Goal: Task Accomplishment & Management: Manage account settings

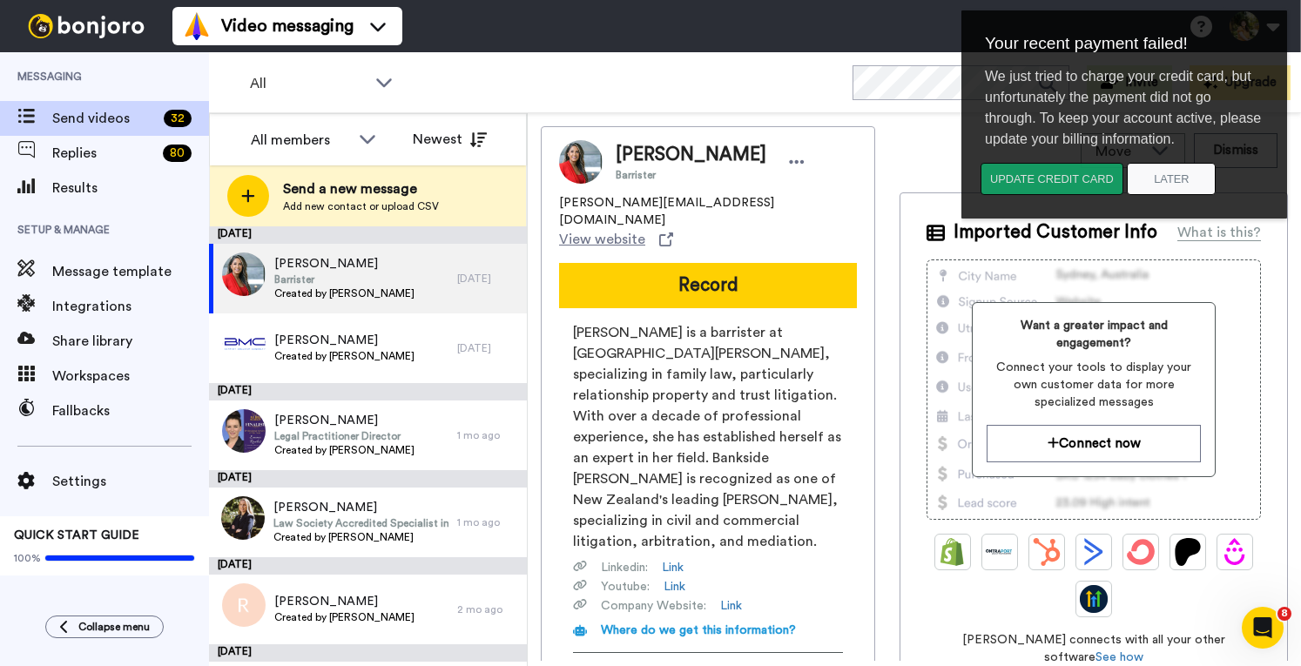
click at [1057, 177] on button "Update credit card" at bounding box center [1051, 179] width 143 height 32
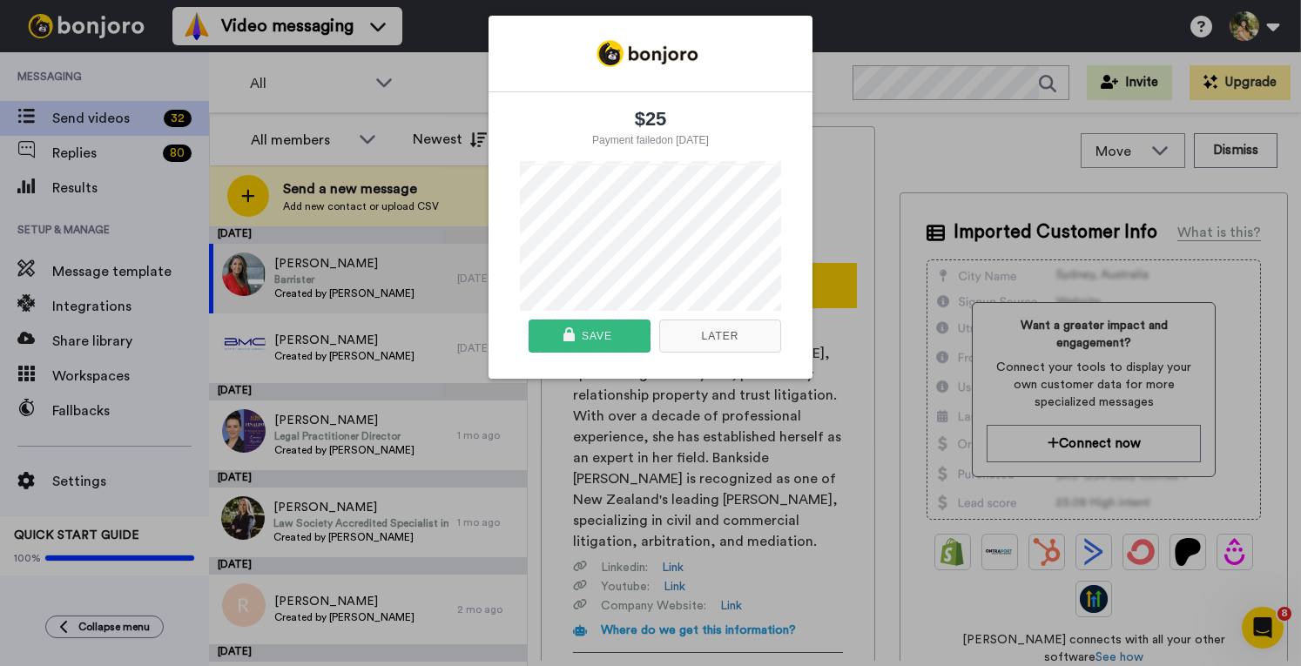
click at [584, 333] on div "Save" at bounding box center [597, 335] width 30 height 31
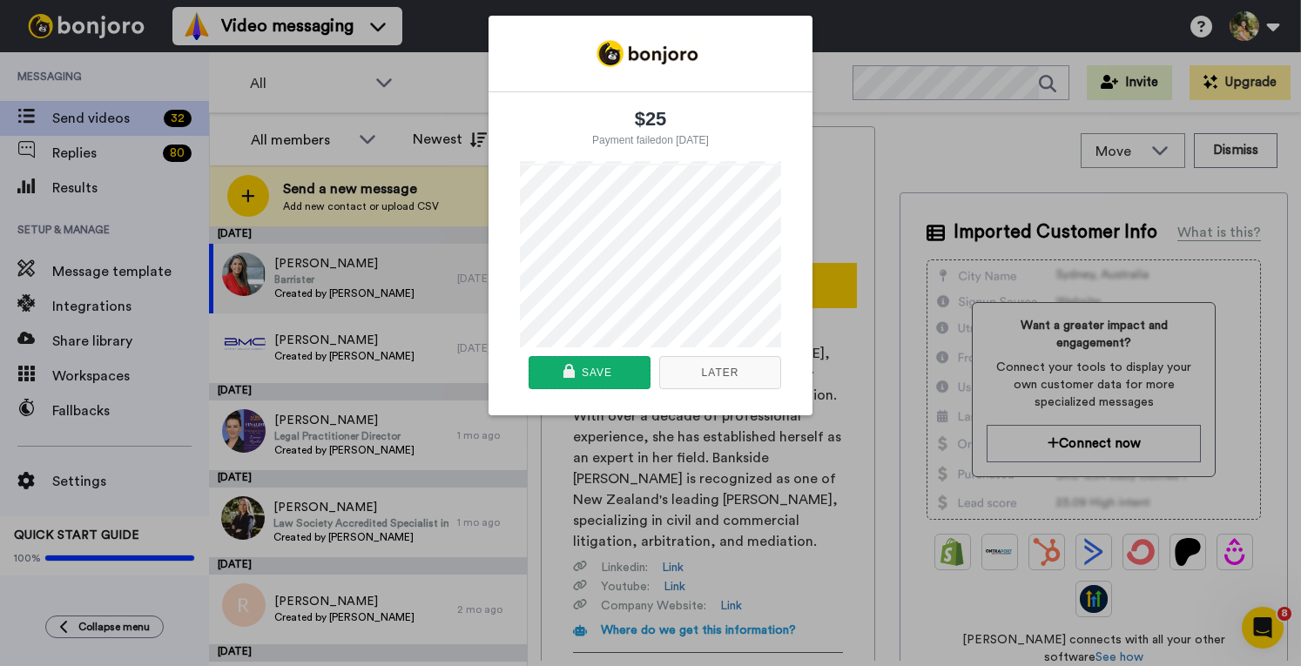
click at [611, 366] on div "Save" at bounding box center [590, 372] width 110 height 31
click at [709, 373] on button "Later" at bounding box center [720, 372] width 122 height 33
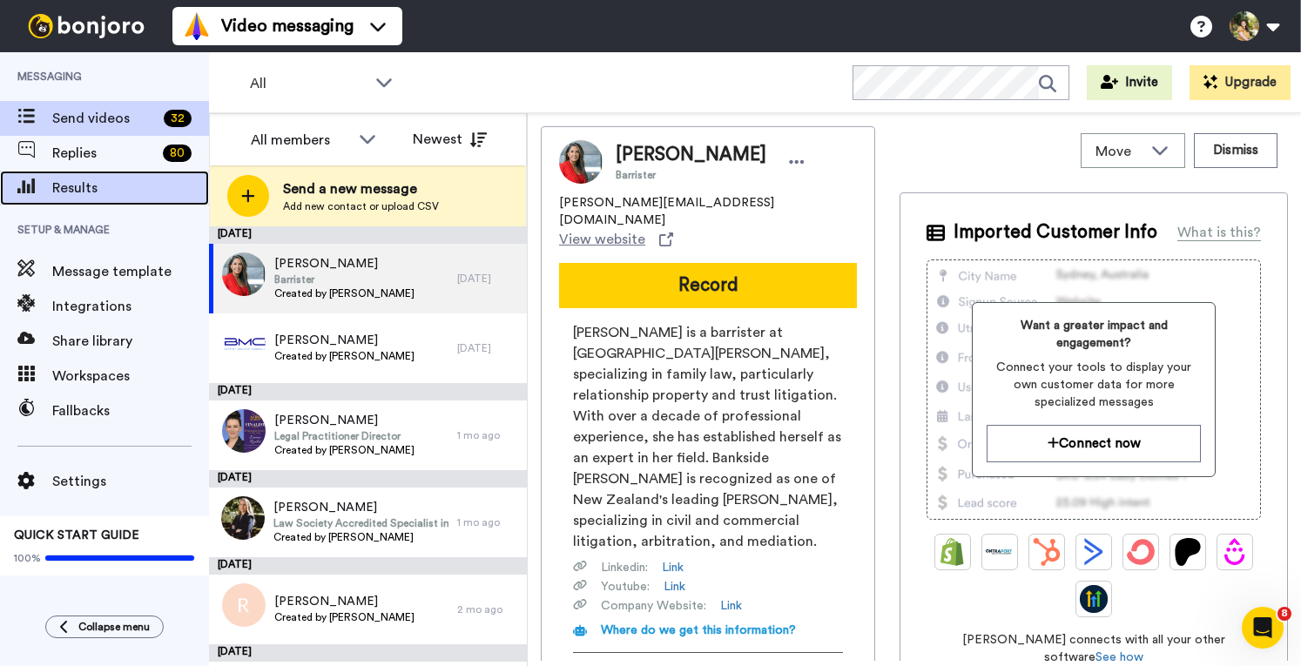
click at [101, 187] on span "Results" at bounding box center [130, 188] width 157 height 21
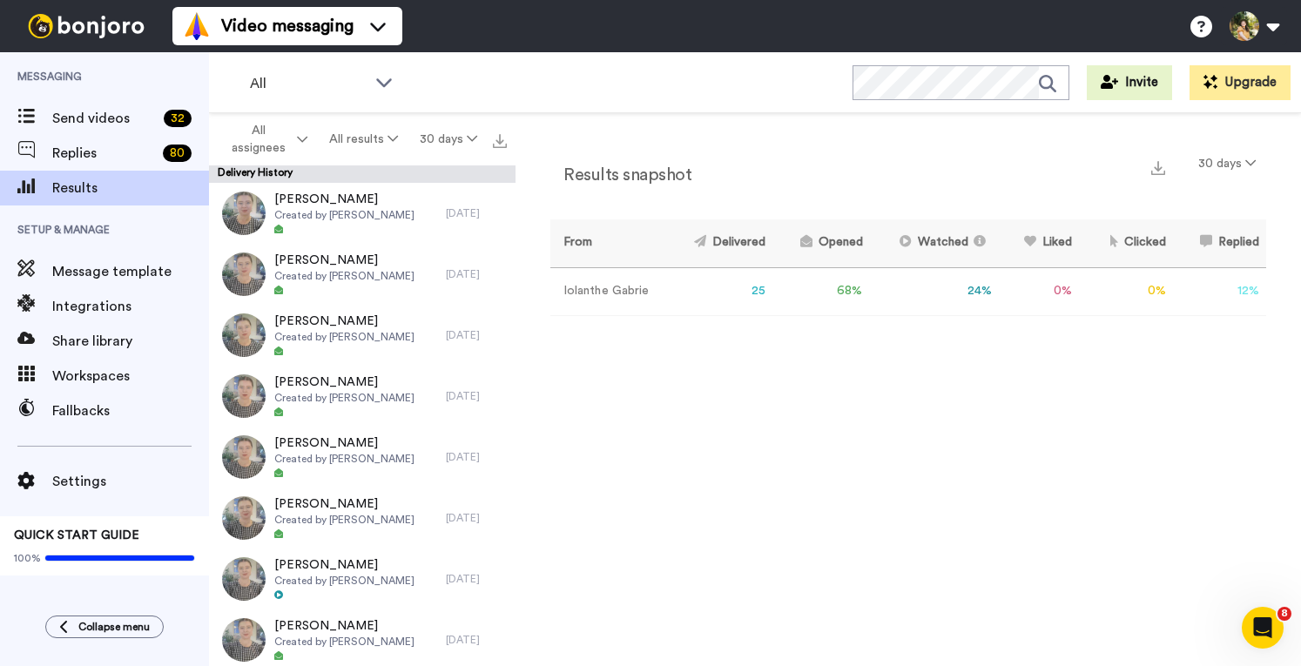
click at [777, 575] on div "Results snapshot 30 days From Delivered Opened Watched Liked Clicked Replied Fa…" at bounding box center [907, 394] width 785 height 562
